Goal: Find specific page/section: Find specific page/section

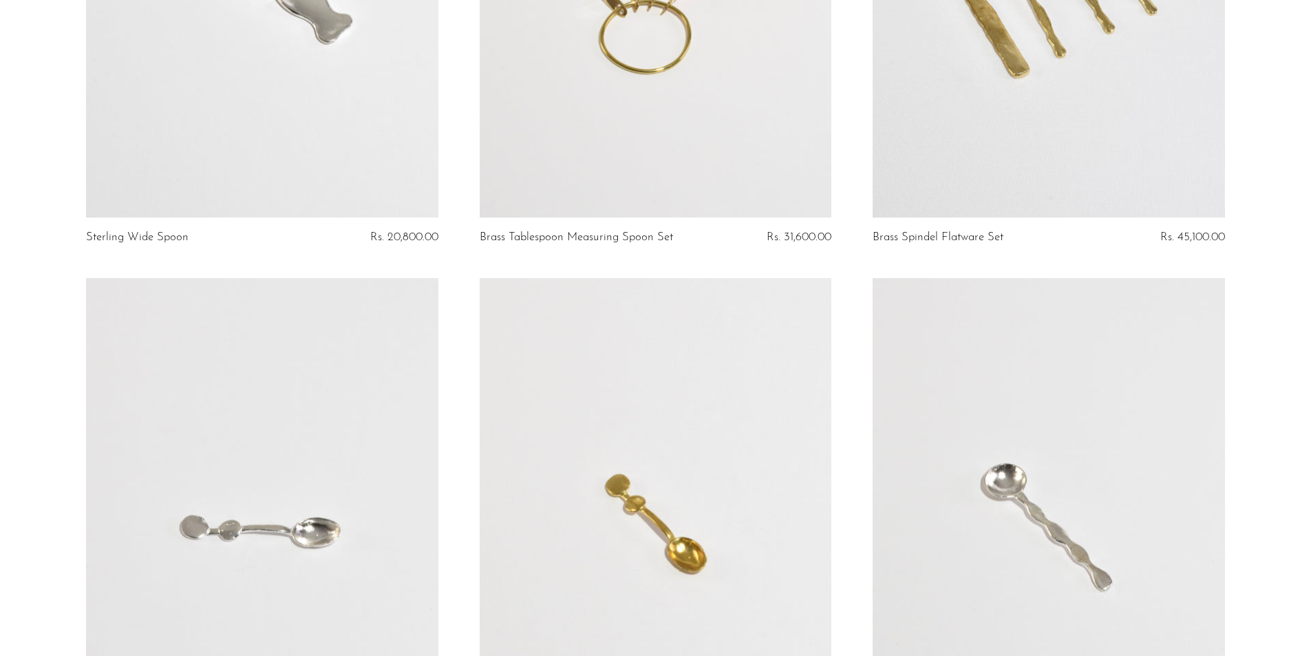
scroll to position [413, 0]
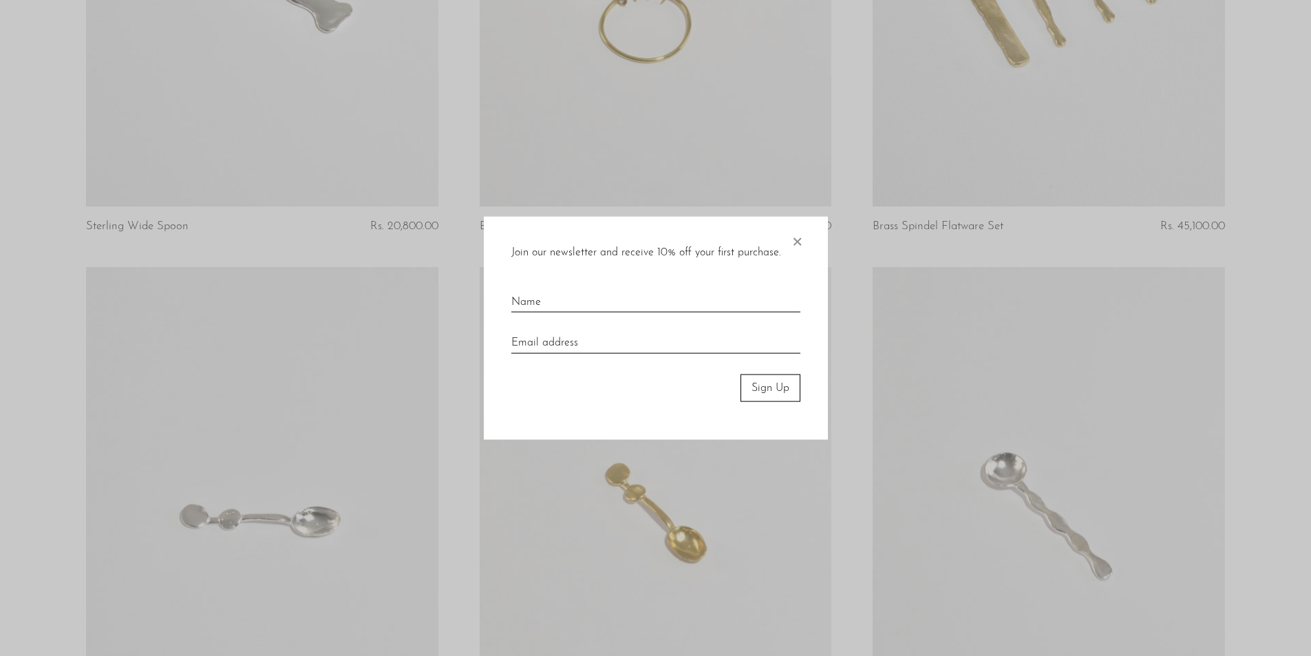
click at [797, 240] on span "×" at bounding box center [797, 238] width 14 height 44
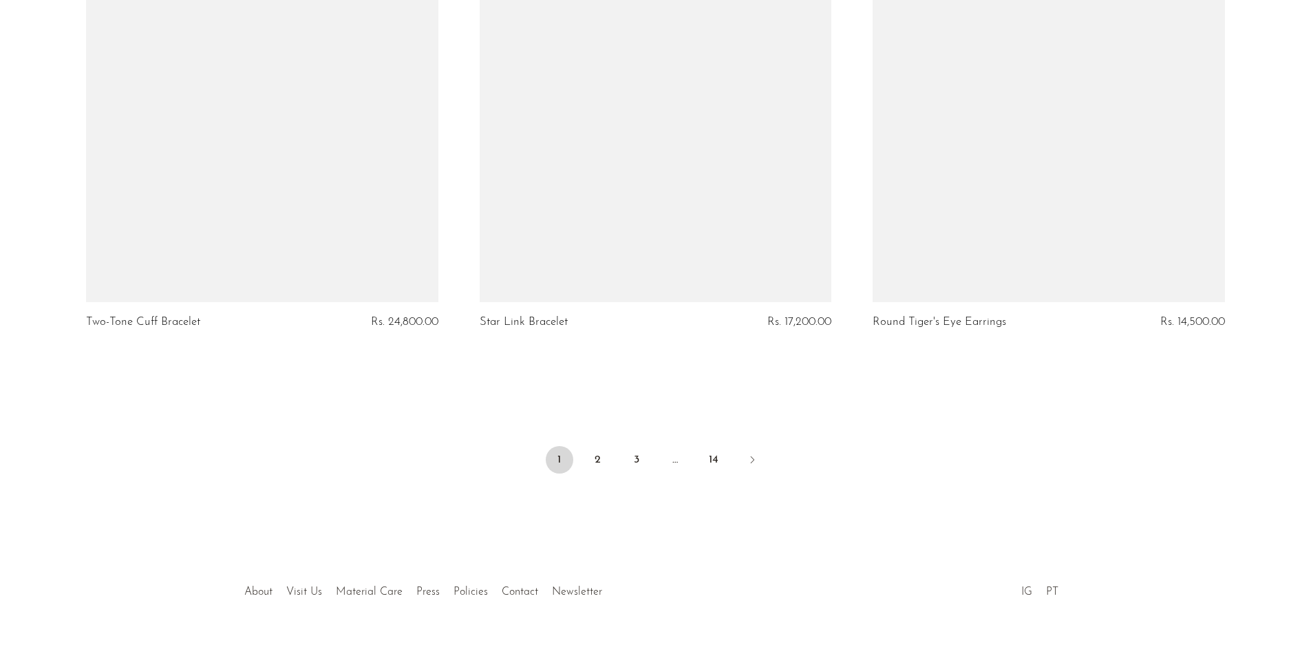
scroll to position [6437, 0]
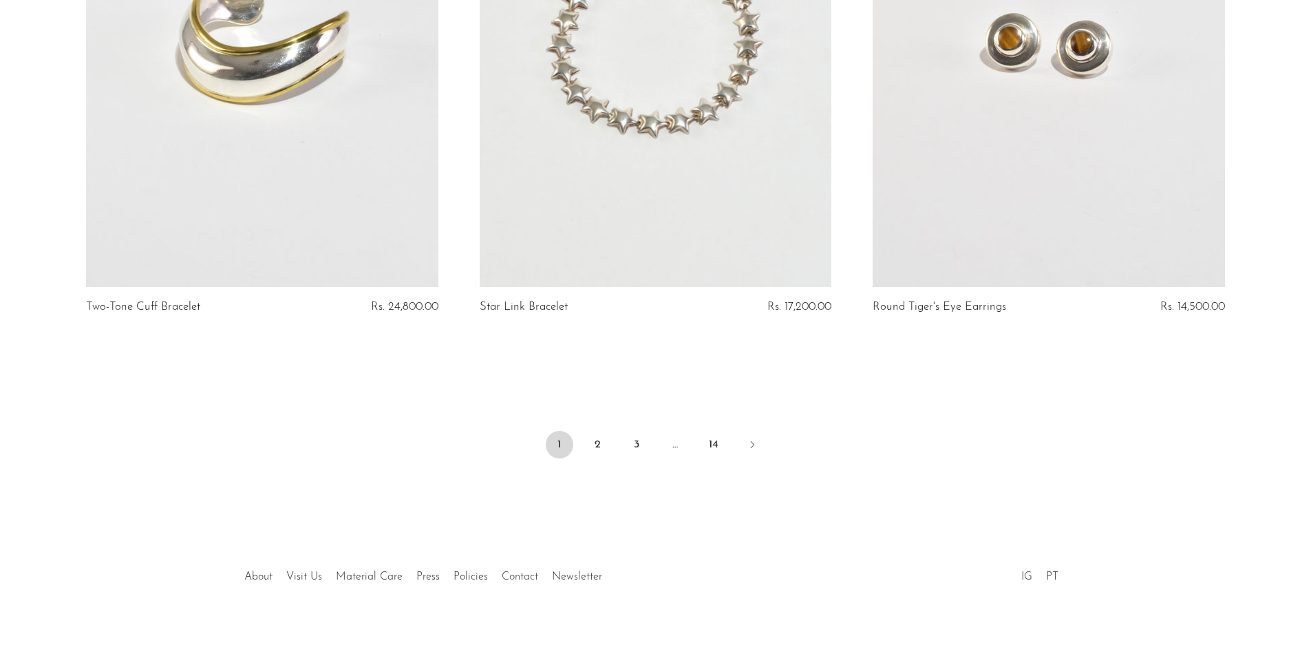
click at [518, 571] on link "Contact" at bounding box center [520, 576] width 36 height 11
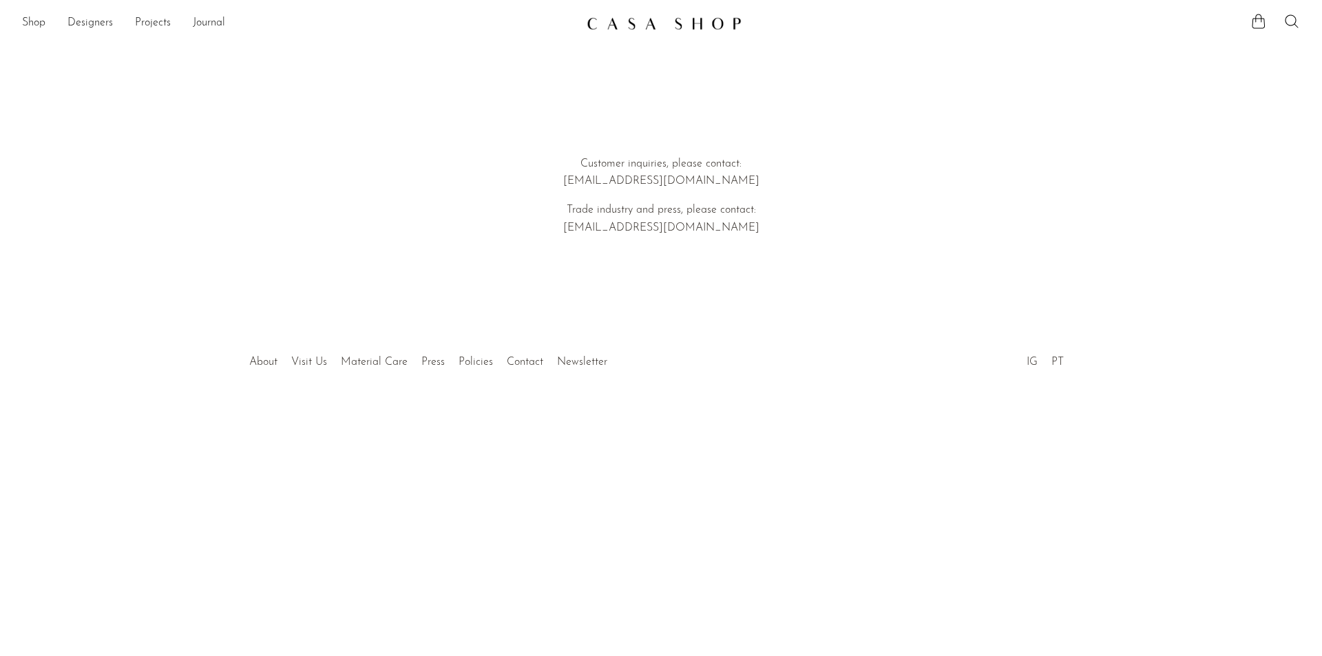
click at [310, 354] on li "Visit Us" at bounding box center [309, 363] width 50 height 18
click at [310, 363] on link "Visit Us" at bounding box center [309, 362] width 36 height 11
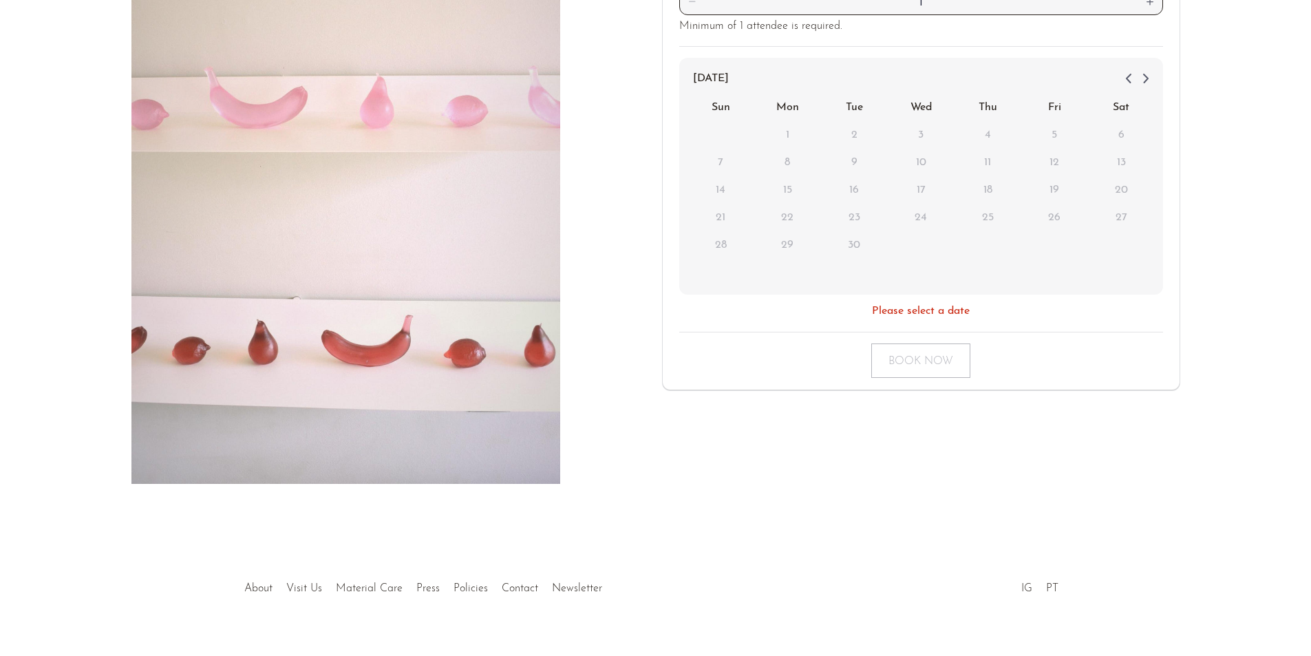
scroll to position [276, 0]
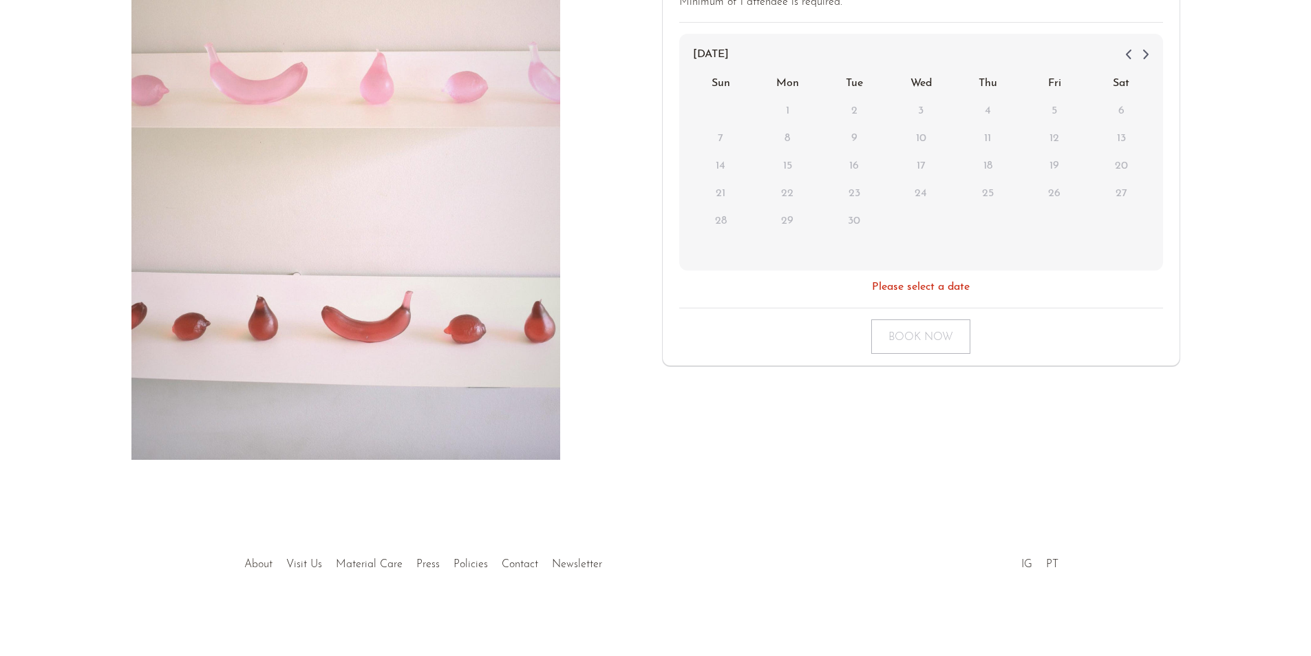
click at [257, 565] on link "About" at bounding box center [258, 564] width 28 height 11
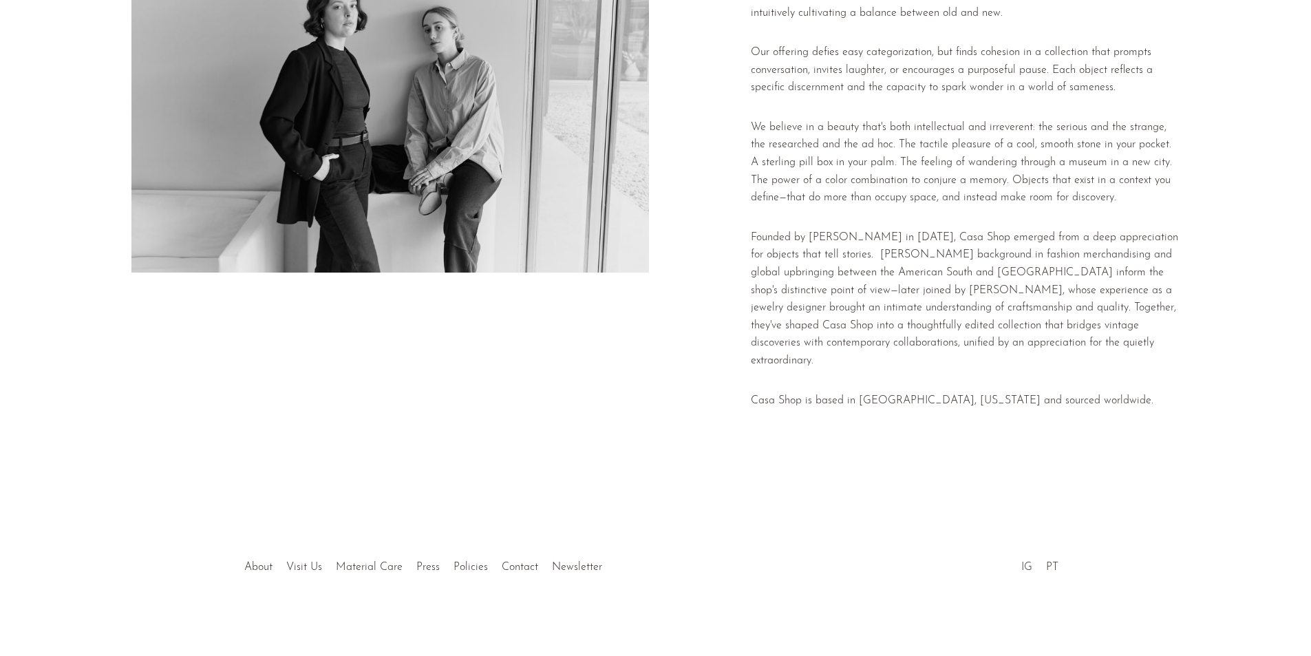
scroll to position [171, 0]
click at [526, 566] on div at bounding box center [655, 550] width 264 height 48
click at [515, 562] on link "Contact" at bounding box center [520, 564] width 36 height 11
